Goal: Download file/media

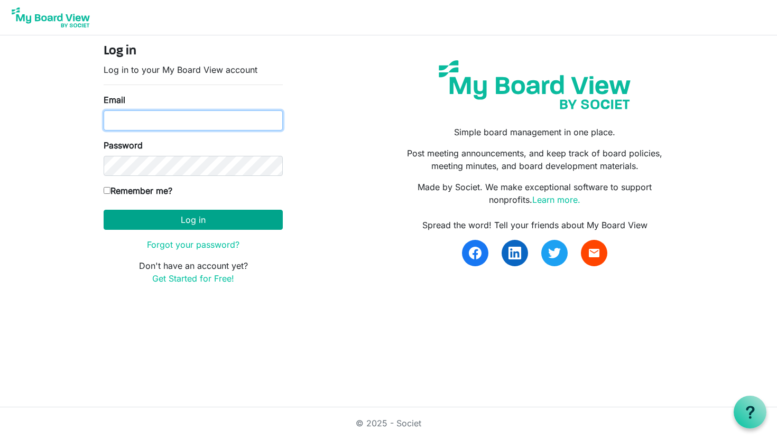
type input "sandrapineauboddison@gmail.com"
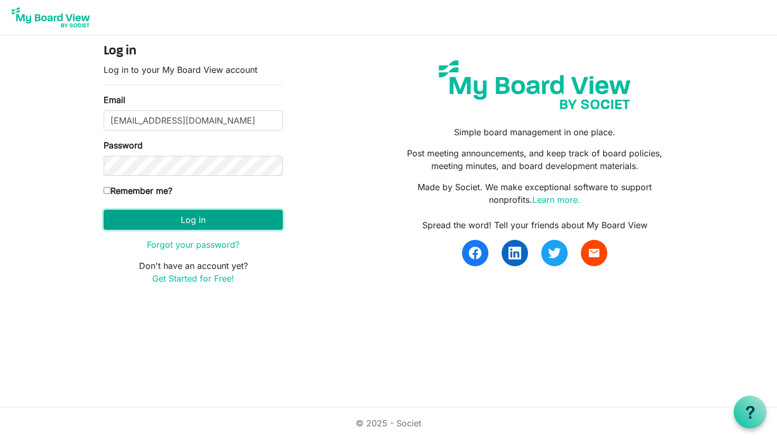
click at [210, 222] on button "Log in" at bounding box center [193, 220] width 179 height 20
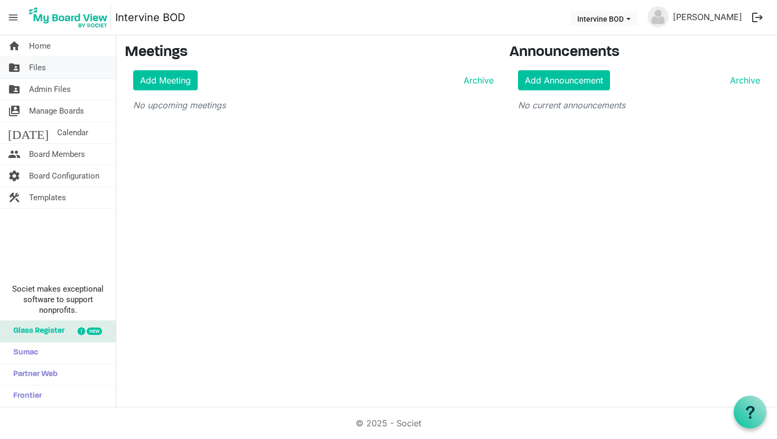
click at [40, 69] on span "Files" at bounding box center [37, 67] width 17 height 21
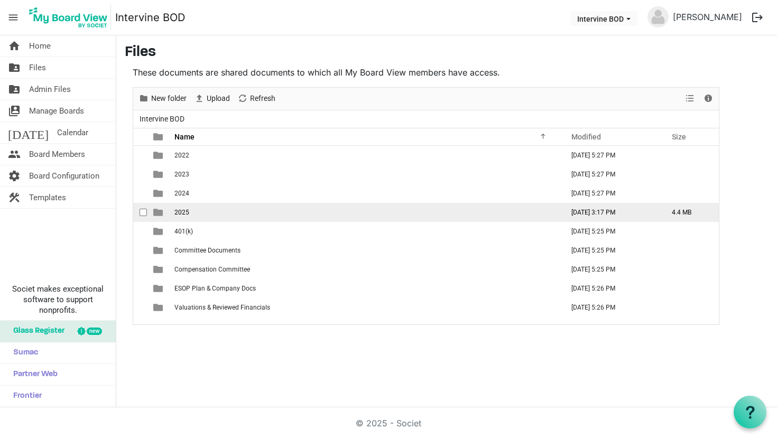
click at [189, 211] on span "2025" at bounding box center [181, 212] width 15 height 7
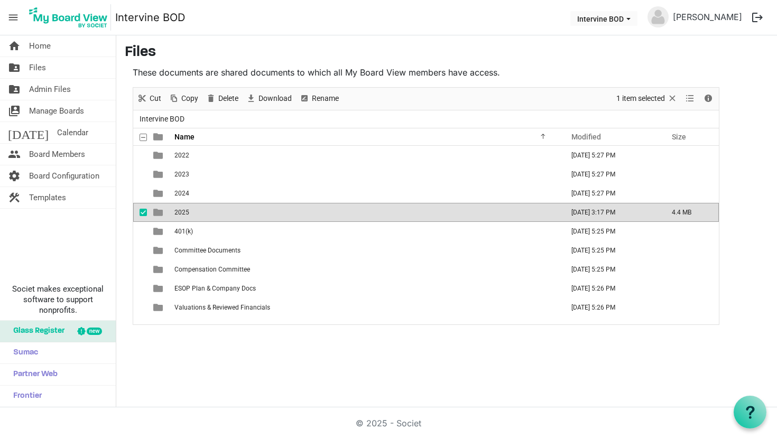
click at [145, 212] on span "checkbox" at bounding box center [142, 212] width 7 height 7
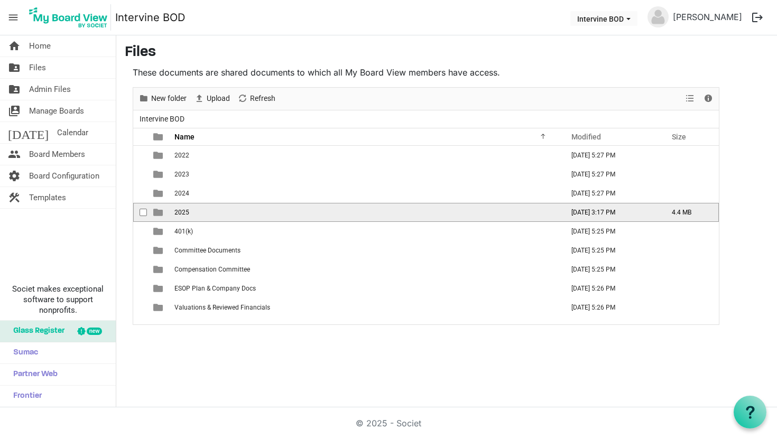
click at [178, 210] on span "2025" at bounding box center [181, 212] width 15 height 7
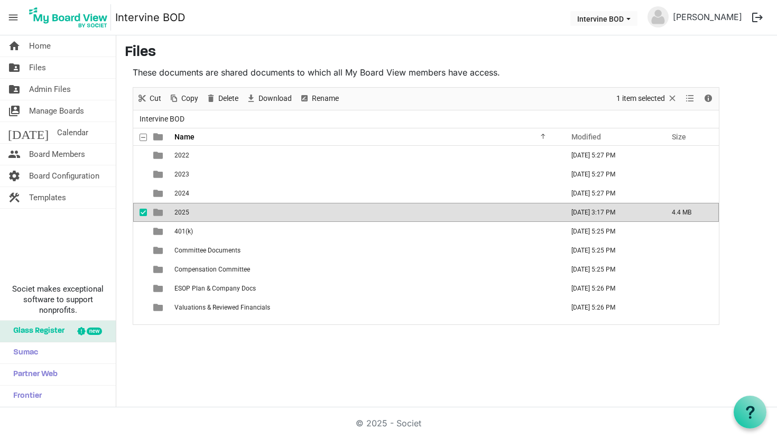
click at [188, 211] on span "2025" at bounding box center [181, 212] width 15 height 7
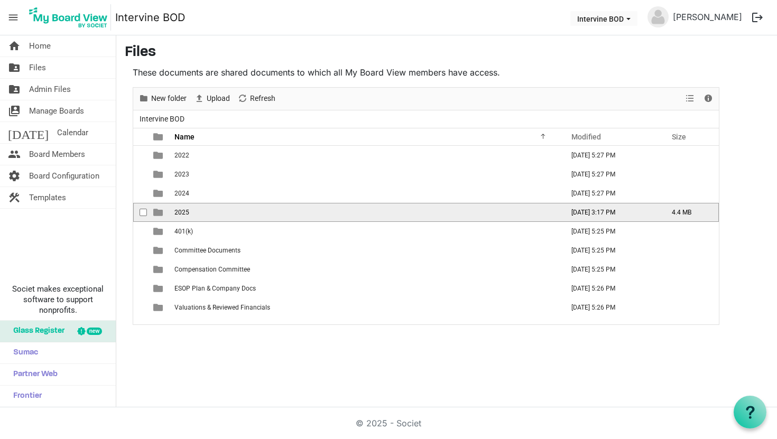
click at [188, 211] on span "2025" at bounding box center [181, 212] width 15 height 7
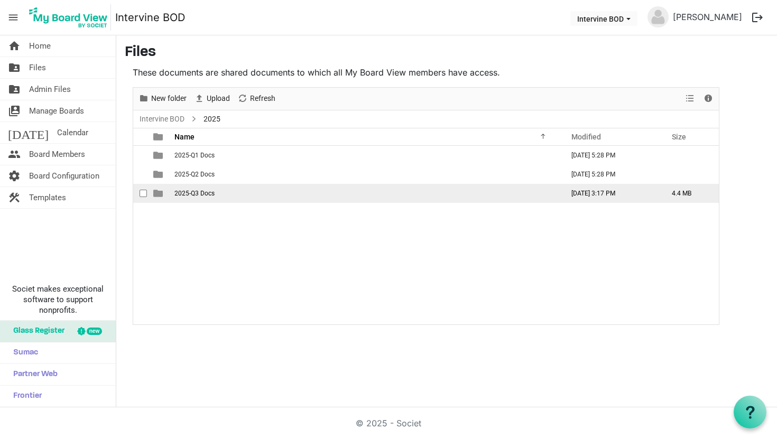
click at [214, 195] on span "2025-Q3 Docs" at bounding box center [194, 193] width 40 height 7
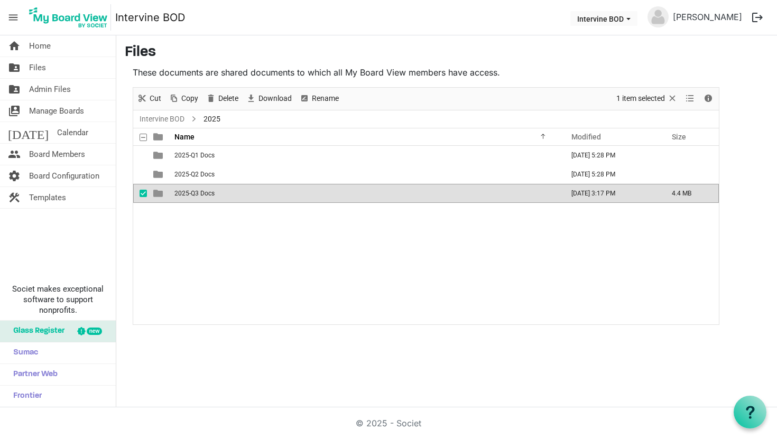
click at [214, 195] on span "2025-Q3 Docs" at bounding box center [194, 193] width 40 height 7
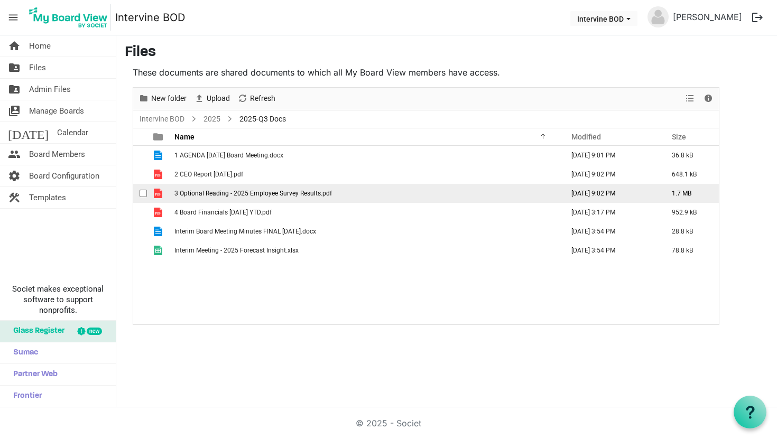
click at [251, 193] on span "3 Optional Reading - 2025 Employee Survey Results.pdf" at bounding box center [252, 193] width 157 height 7
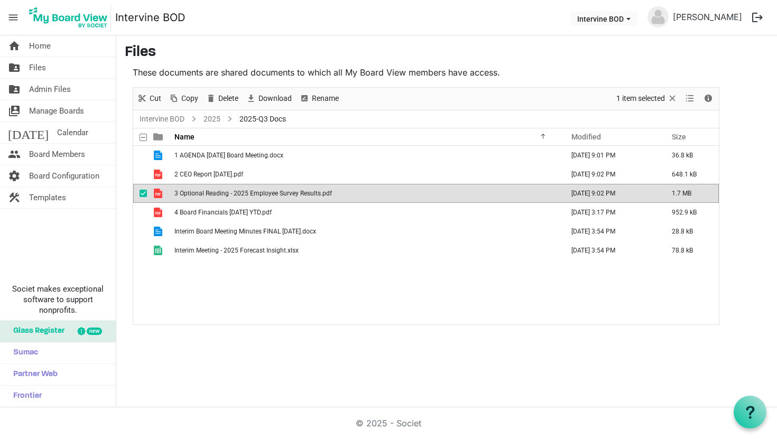
click at [327, 192] on span "3 Optional Reading - 2025 Employee Survey Results.pdf" at bounding box center [252, 193] width 157 height 7
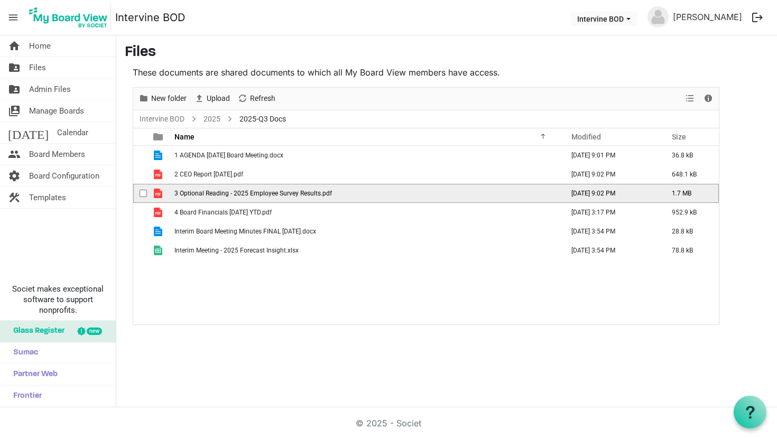
click at [327, 192] on span "3 Optional Reading - 2025 Employee Survey Results.pdf" at bounding box center [252, 193] width 157 height 7
